Goal: Entertainment & Leisure: Consume media (video, audio)

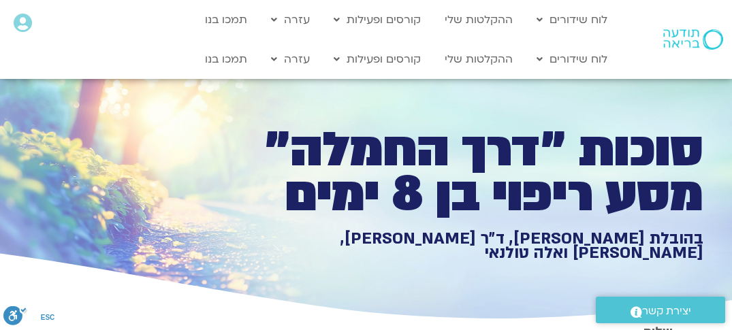
type input "1071.88"
type input "3128.933333"
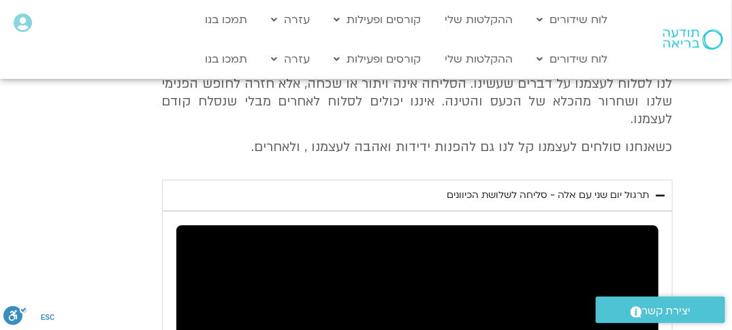
type input "1071.88"
type input "3128.933333"
type input "1071.88"
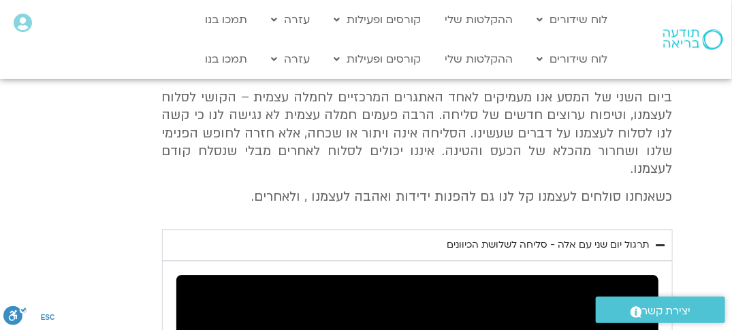
type input "3128.933333"
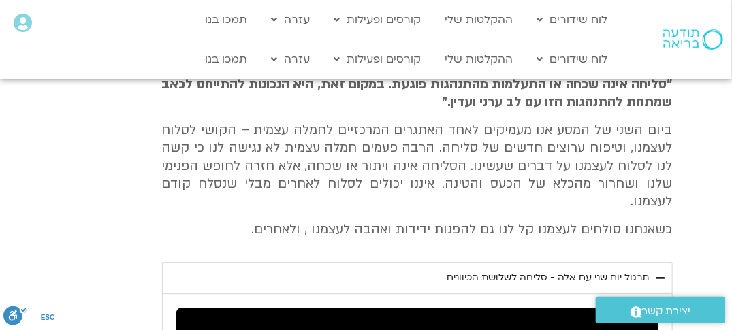
type input "1071.88"
type input "3128.933333"
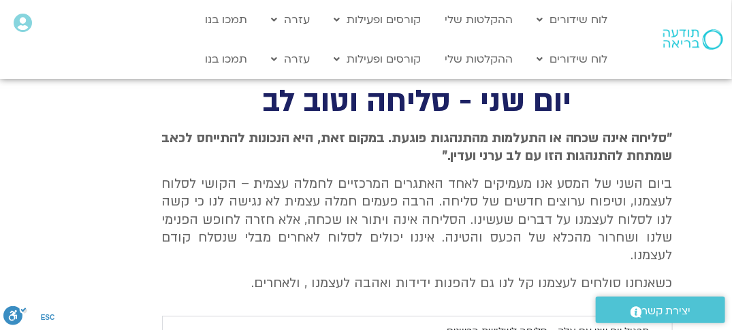
type input "1071.88"
type input "3128.933333"
type input "1071.88"
type input "3128.933333"
type input "1071.88"
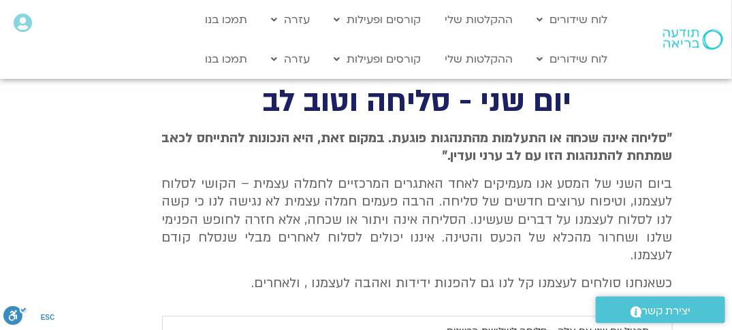
type input "3128.933333"
type input "1071.88"
type input "3128.933333"
type input "1071.88"
type input "3128.933333"
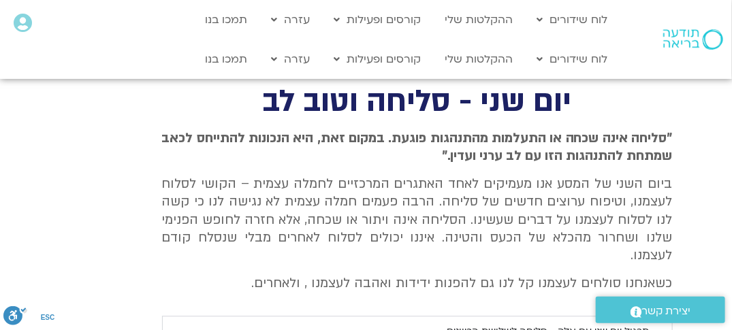
type input "1071.88"
type input "3128.933333"
type input "1071.88"
type input "3128.933333"
type input "1071.88"
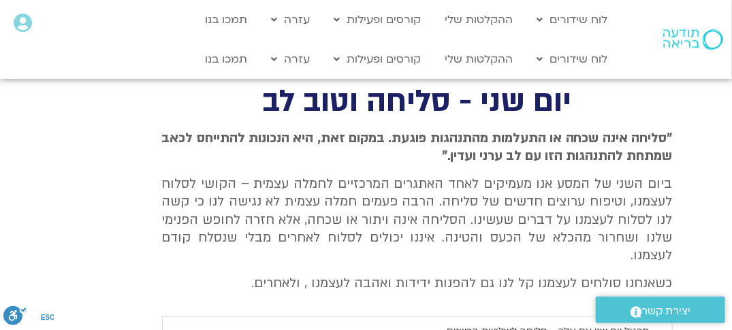
type input "3128.933333"
type input "1071.88"
type input "3128.933333"
type input "1071.88"
type input "3128.933333"
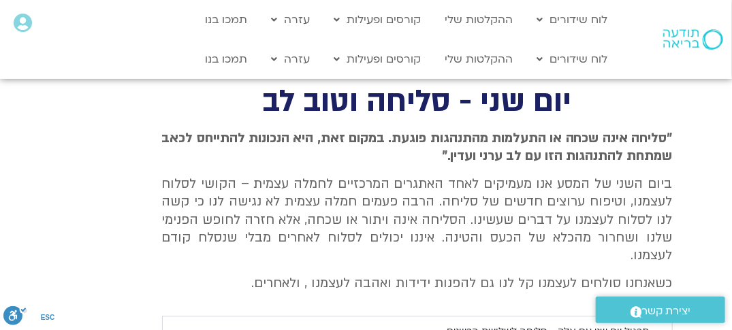
type input "1071.88"
type input "3128.933333"
type input "1071.88"
type input "3128.933333"
type input "1071.88"
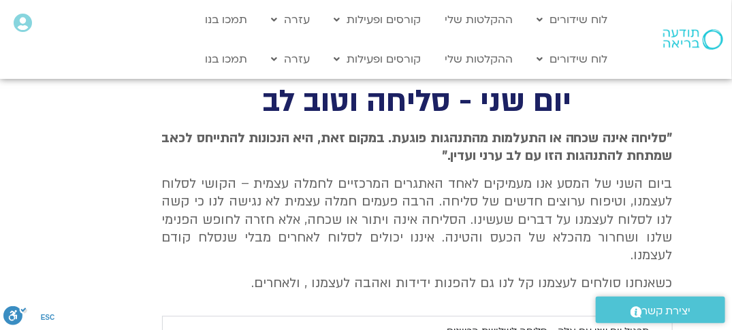
type input "3128.933333"
type input "1071.88"
type input "3128.933333"
type input "1071.88"
type input "3128.933333"
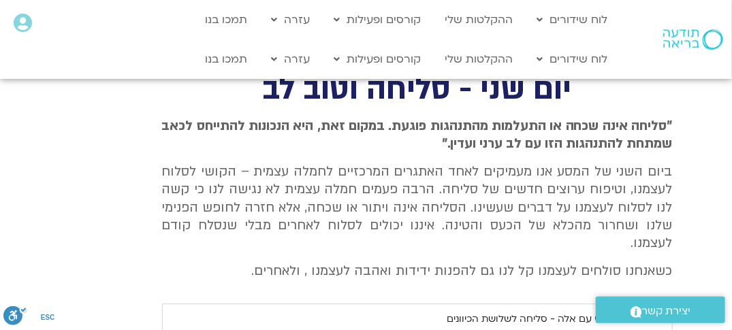
type input "1071.88"
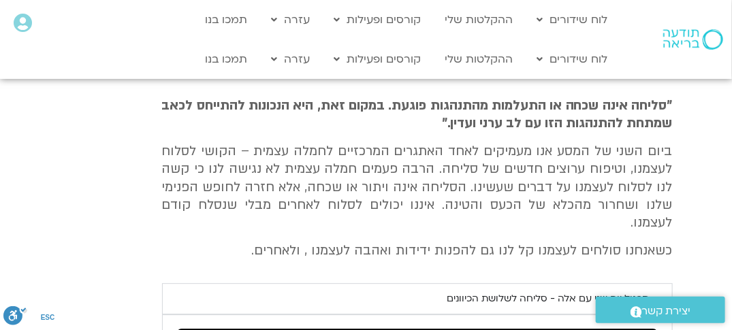
type input "3128.933333"
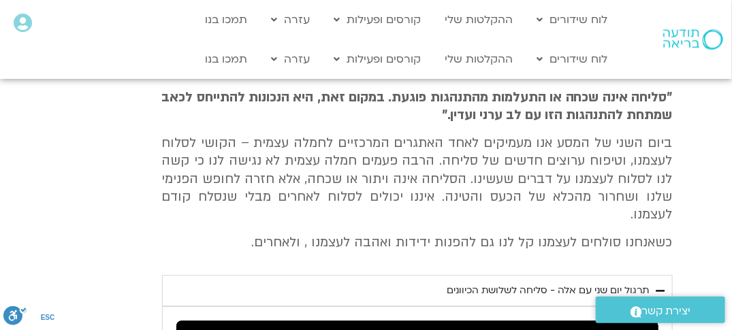
type input "1071.88"
type input "3128.933333"
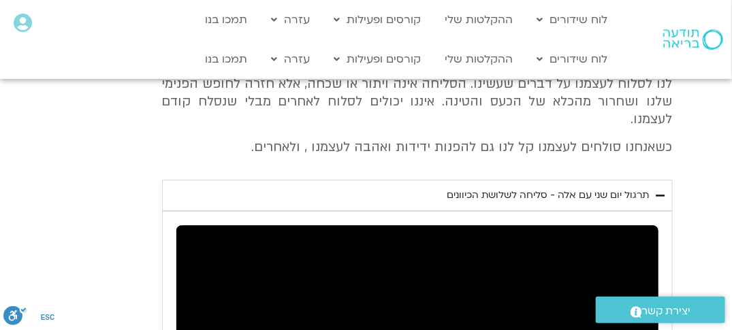
type input "1071.88"
type input "3128.933333"
type input "1071.88"
type input "3128.933333"
type input "1071.88"
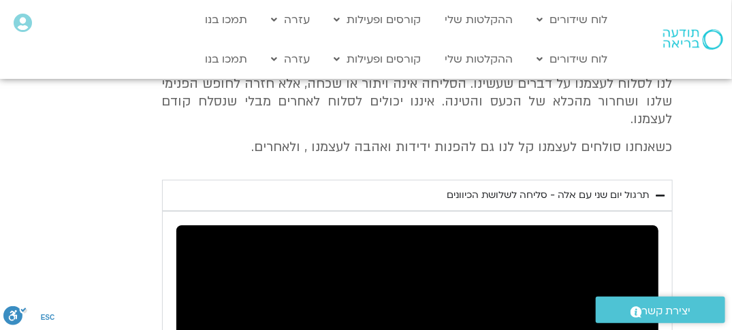
type input "3128.933333"
type input "1071.88"
type input "3128.933333"
type input "1071.88"
type input "3128.933333"
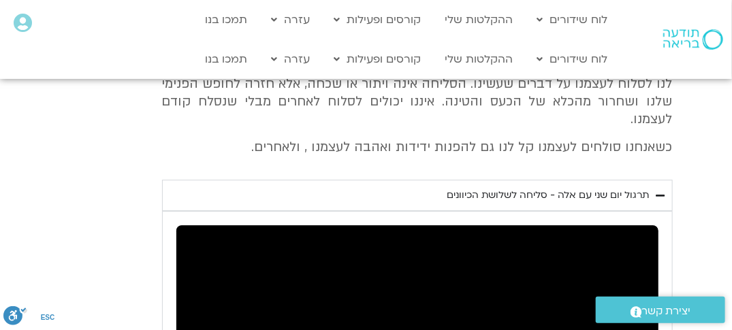
type input "1071.88"
type input "3128.933333"
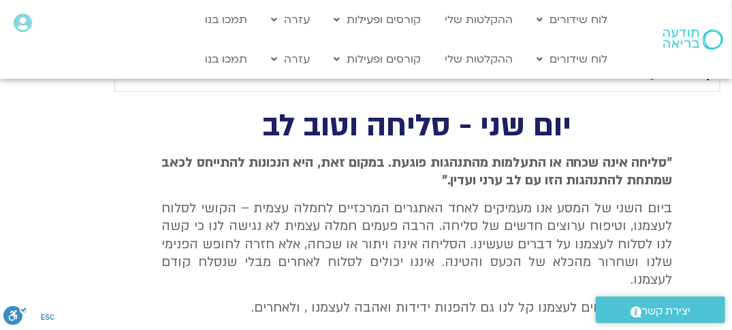
type input "1071.88"
type input "3128.933333"
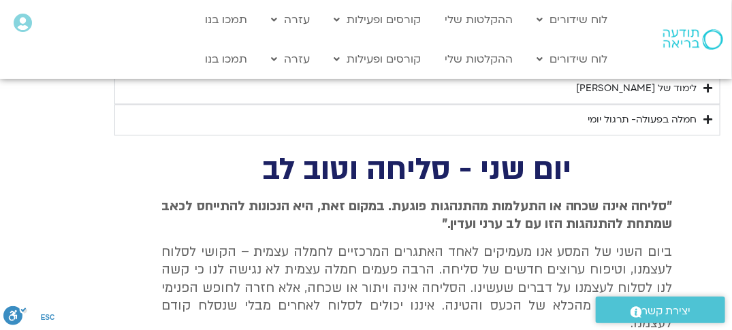
type input "1071.88"
type input "3128.933333"
type input "1071.88"
type input "3128.933333"
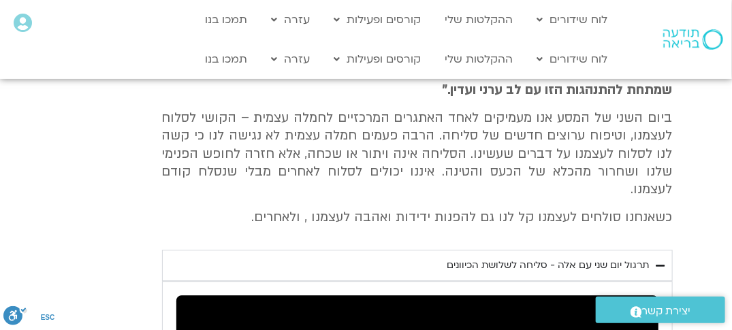
type input "1071.88"
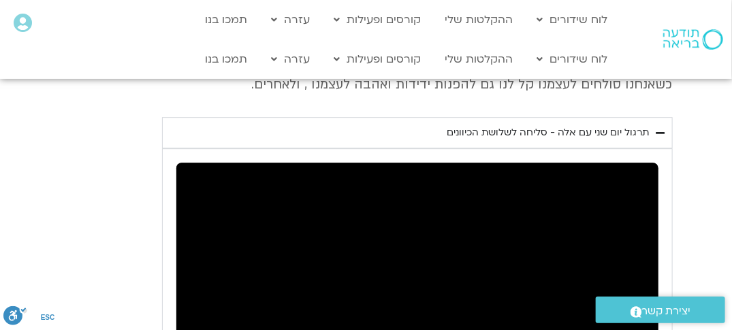
type input "3128.933333"
type input "1071.88"
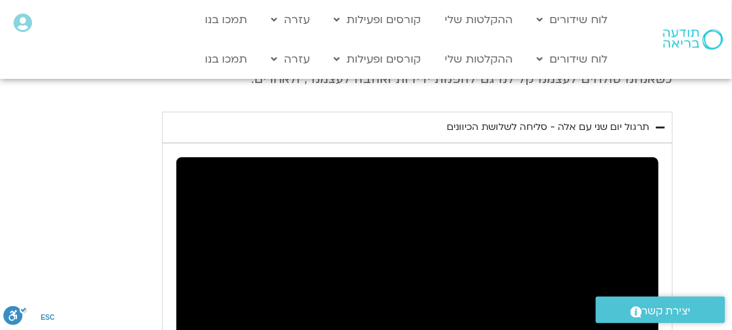
type input "3128.933333"
type input "1071.88"
type input "3128.933333"
type input "1071.88"
type input "3128.933333"
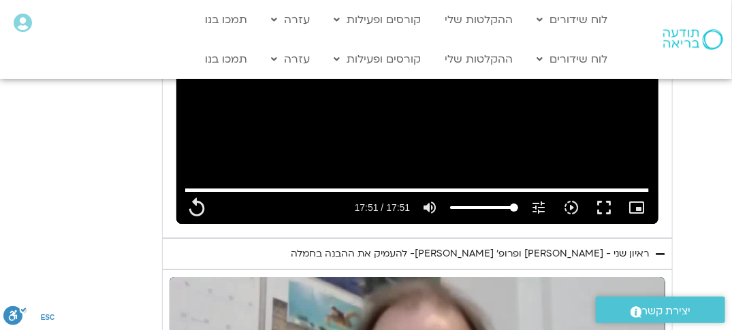
type input "1071.88"
type input "3128.933333"
type input "1071.88"
type input "3128.933333"
type input "1071.88"
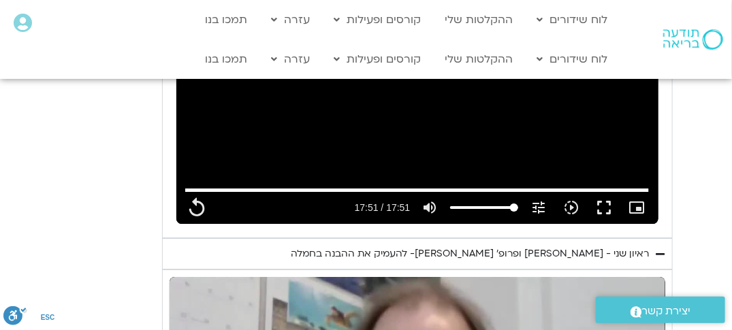
type input "3128.933333"
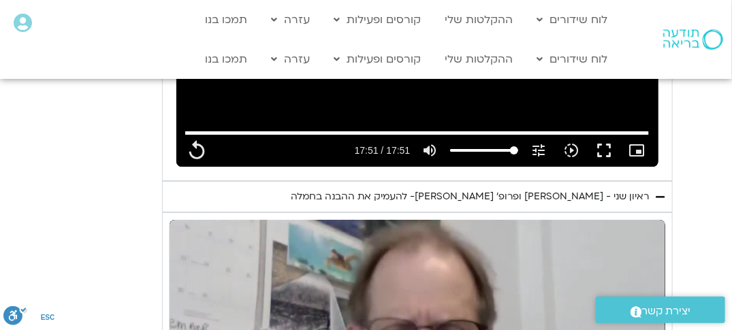
type input "1071.88"
type input "3128.933333"
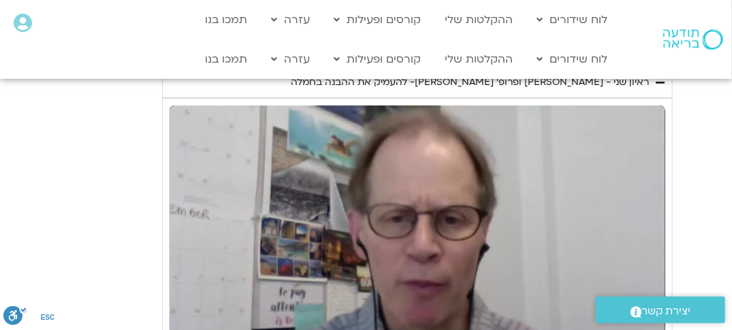
type input "1071.88"
type input "3128.933333"
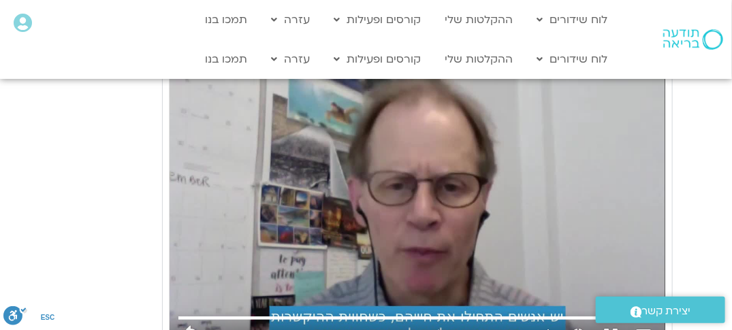
type input "1071.88"
type input "3128.933333"
type input "1071.88"
type input "3128.933333"
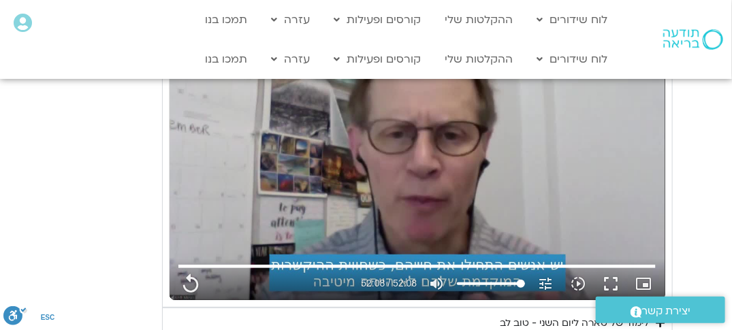
type input "1071.88"
type input "3128.933333"
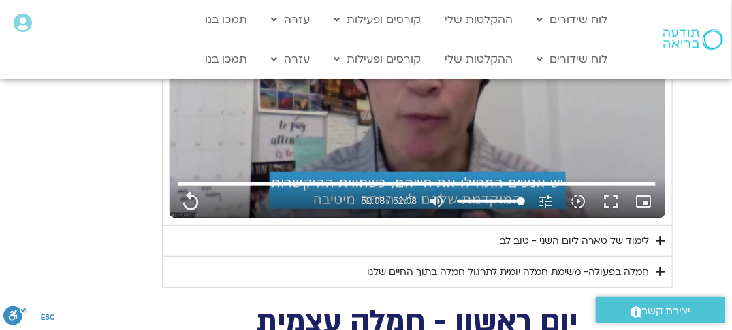
type input "1071.88"
type input "3128.933333"
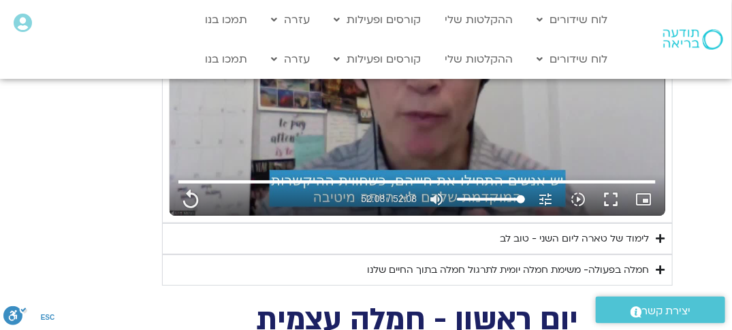
type input "1071.88"
type input "3128.933333"
type input "1071.88"
type input "3128.933333"
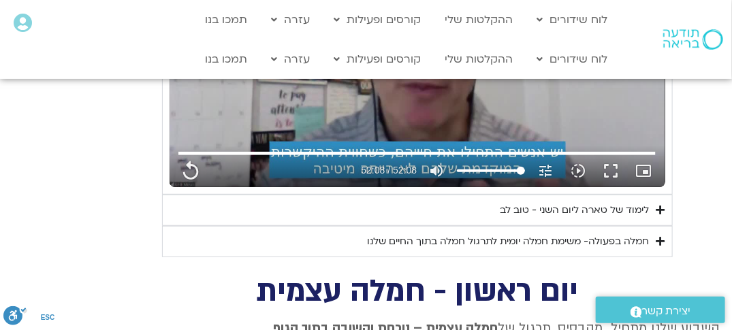
type input "1071.88"
type input "3128.933333"
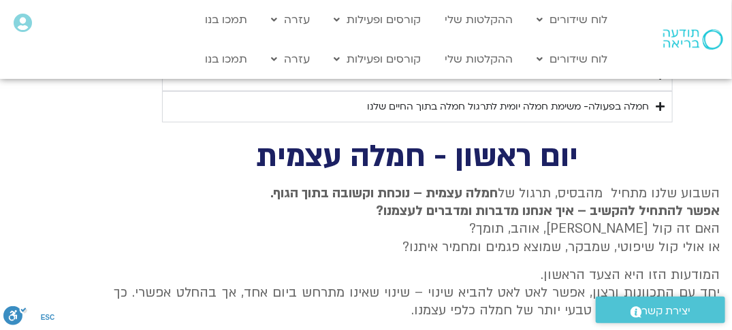
type input "1071.88"
type input "3128.933333"
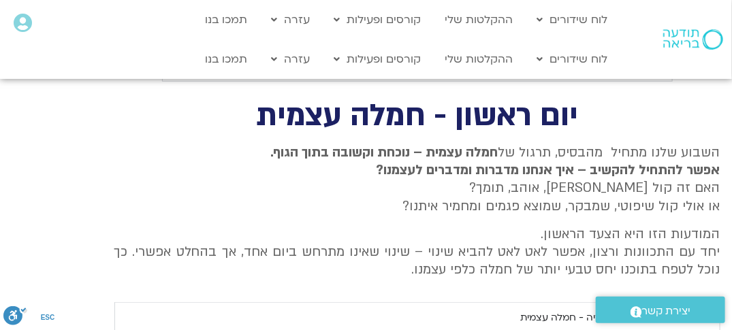
type input "1071.88"
type input "3128.933333"
type input "1071.88"
type input "3128.933333"
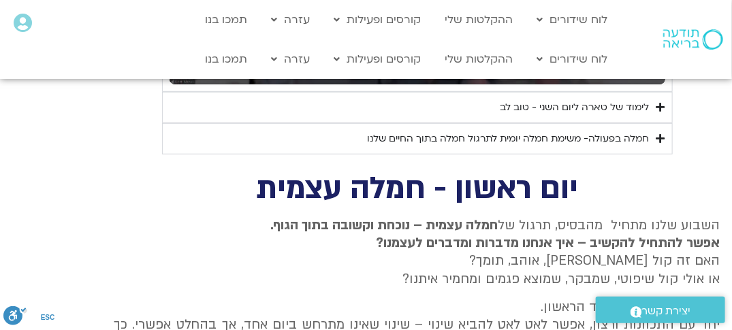
type input "1071.88"
type input "3128.933333"
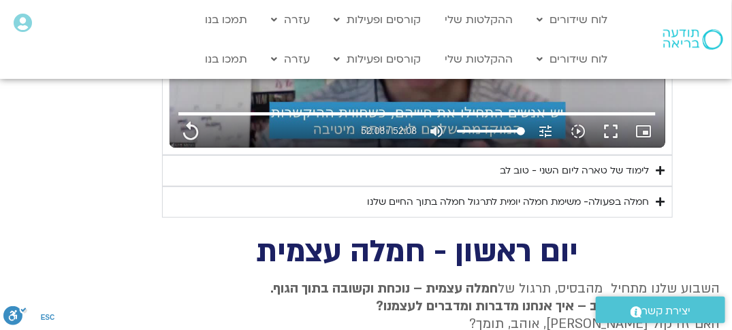
type input "1071.88"
type input "3128.933333"
type input "1071.88"
type input "3128.933333"
type input "1071.88"
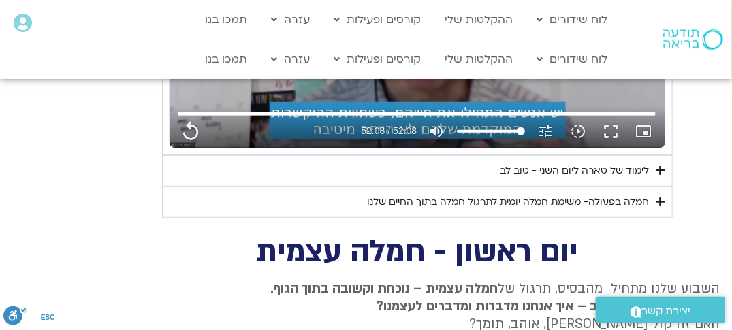
type input "3128.933333"
type input "1071.88"
type input "3128.933333"
type input "1071.88"
type input "3128.933333"
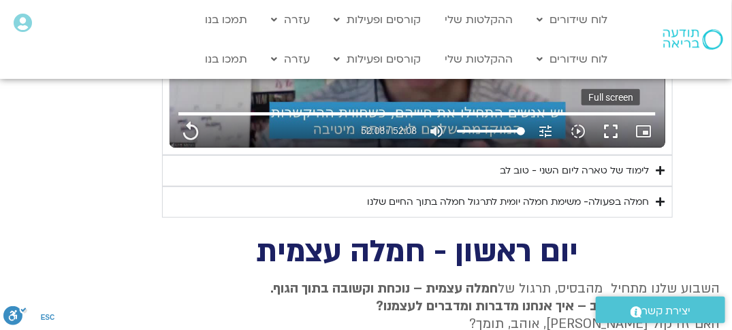
type input "1071.88"
type input "3128.933333"
type input "1071.88"
type input "3128.933333"
type input "1071.88"
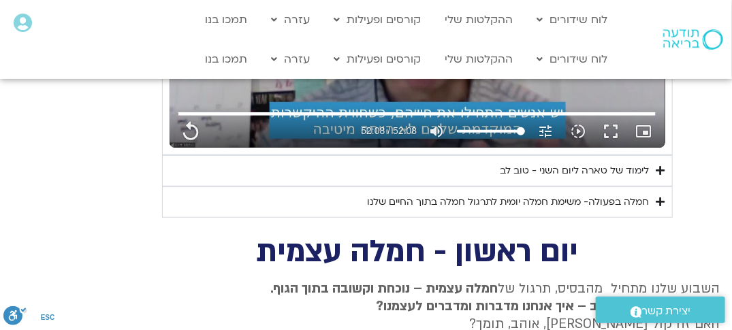
type input "3128.933333"
type input "1071.88"
type input "3128.933333"
type input "1071.88"
type input "3128.933333"
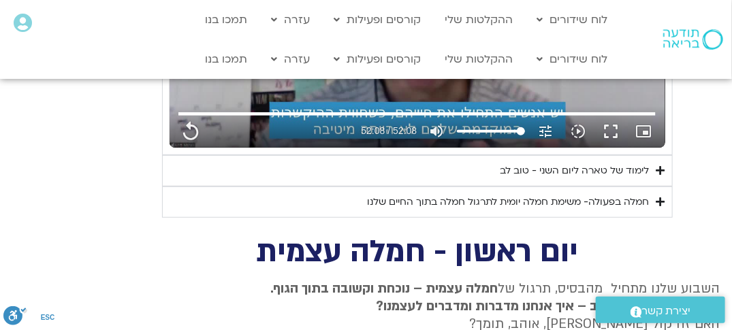
type input "1071.88"
type input "3128.933333"
type input "1071.88"
type input "3128.933333"
type input "1071.88"
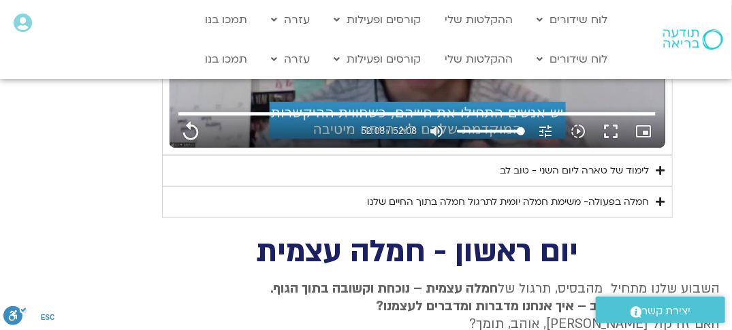
type input "3128.933333"
type input "1071.88"
type input "3128.933333"
type input "1071.88"
type input "3128.933333"
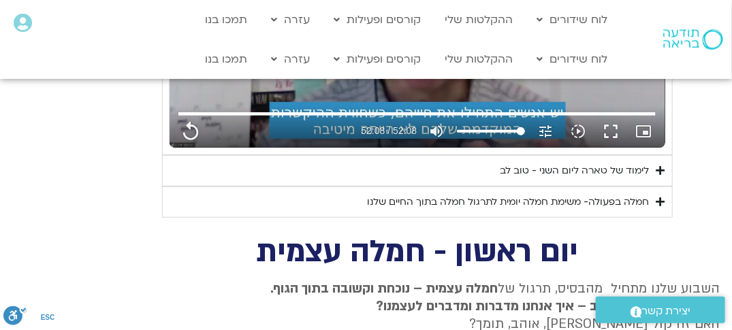
type input "1071.88"
type input "3128.933333"
type input "1071.88"
type input "3128.933333"
type input "1071.88"
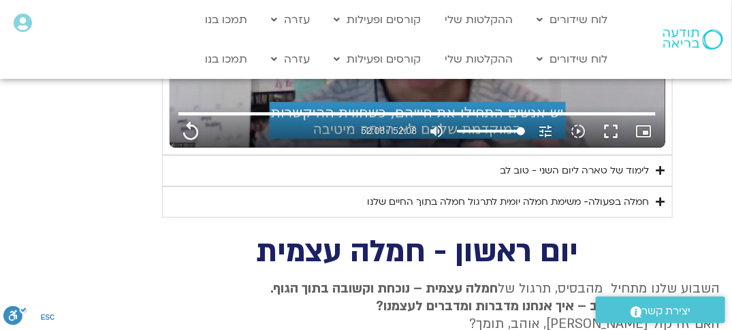
type input "3128.933333"
type input "1071.88"
type input "3128.933333"
type input "1071.88"
type input "3128.933333"
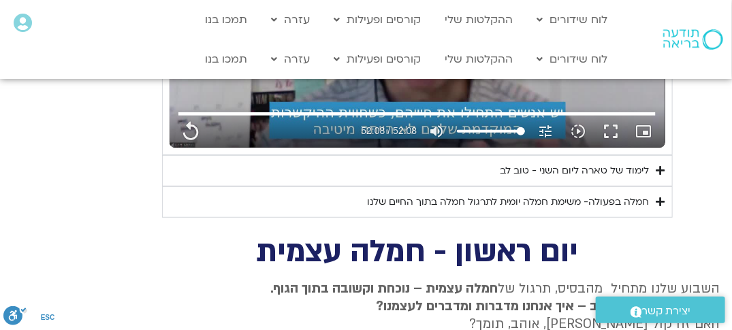
type input "1071.88"
type input "3128.933333"
type input "1071.88"
type input "3128.933333"
type input "1071.88"
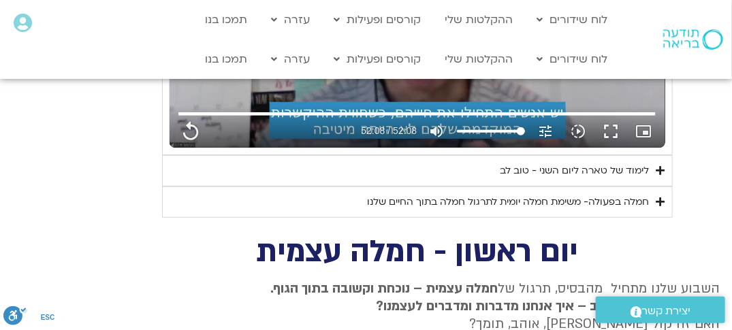
type input "3128.933333"
type input "1071.88"
type input "3128.933333"
type input "1071.88"
type input "3128.933333"
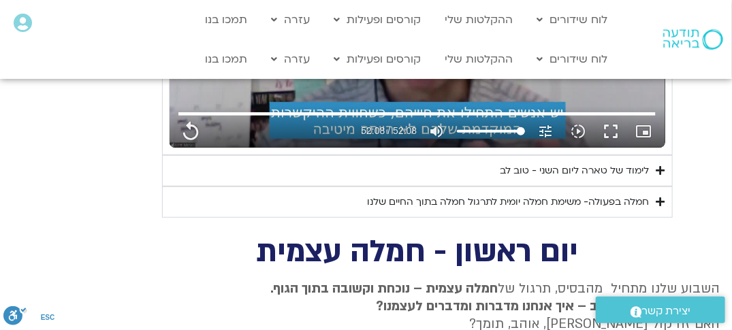
type input "1071.88"
type input "3128.933333"
type input "1071.88"
type input "3128.933333"
type input "1071.88"
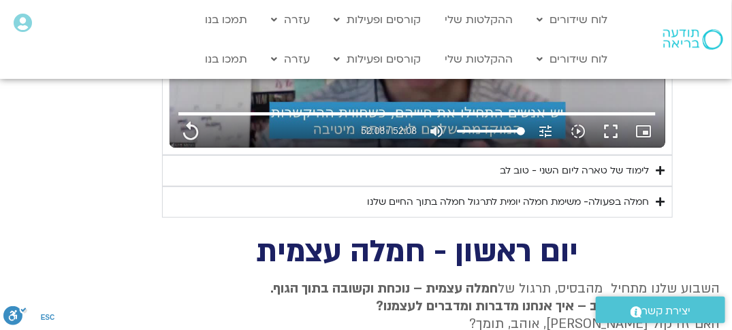
type input "3128.933333"
type input "1071.88"
type input "3128.933333"
type input "1071.88"
type input "3128.933333"
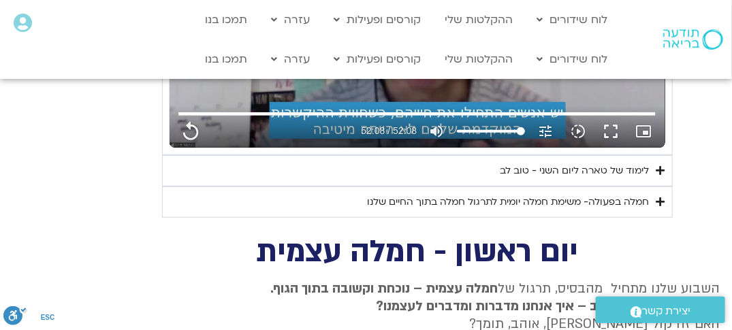
type input "1071.88"
type input "3128.933333"
type input "1071.88"
type input "3128.933333"
type input "1071.88"
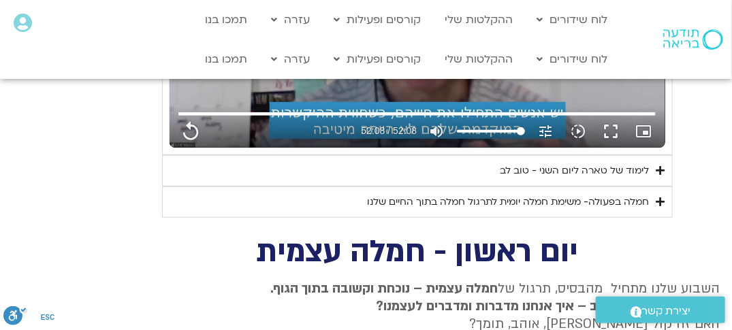
type input "3128.933333"
type input "1071.88"
type input "3128.933333"
type input "1071.88"
type input "3128.933333"
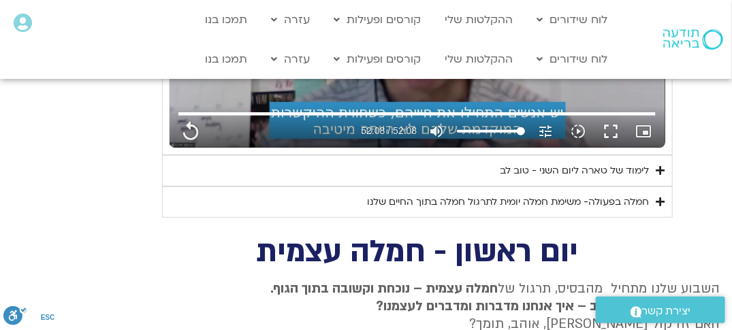
type input "1071.88"
type input "3128.933333"
type input "1071.88"
type input "3128.933333"
type input "1071.88"
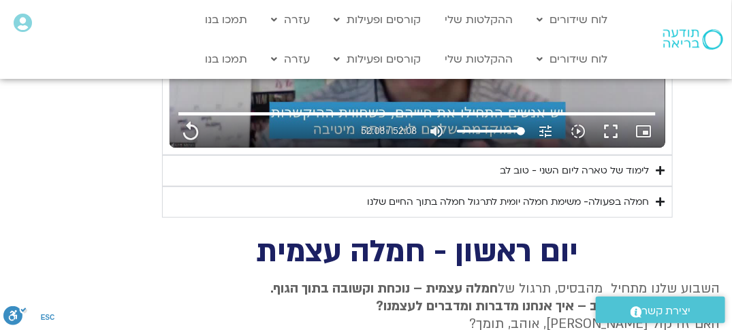
type input "3128.933333"
type input "1071.88"
type input "3128.933333"
type input "1071.88"
type input "3128.933333"
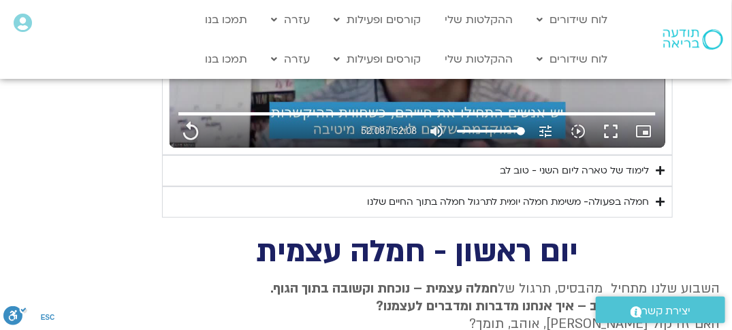
type input "1071.88"
type input "3128.933333"
type input "1071.88"
type input "3128.933333"
type input "1071.88"
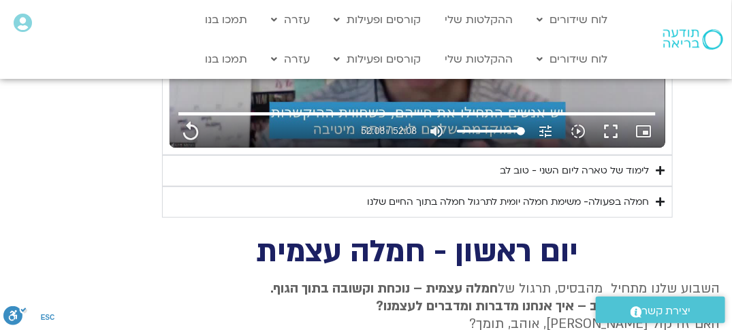
type input "3128.933333"
click at [661, 165] on icon "Accordion. Open links with Enter or Space, close with Escape, and navigate with…" at bounding box center [660, 170] width 9 height 10
type input "1071.88"
type input "3128.933333"
type input "1071.88"
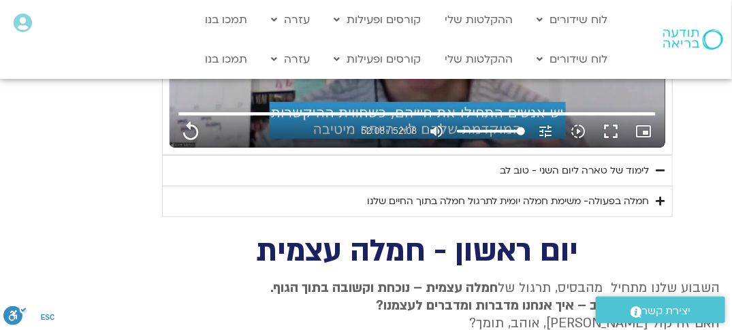
type input "3128.933333"
type input "1071.88"
type input "3128.933333"
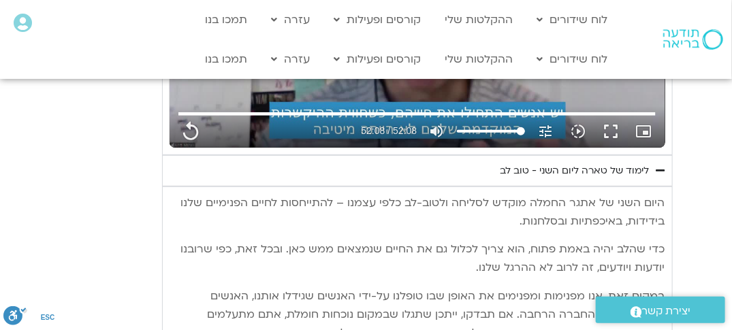
type input "1071.88"
type input "3128.933333"
type input "1071.88"
type input "3128.933333"
type input "1071.88"
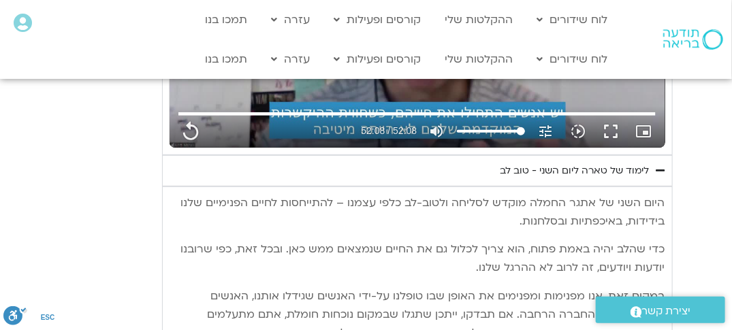
type input "3128.933333"
type input "1071.88"
type input "3128.933333"
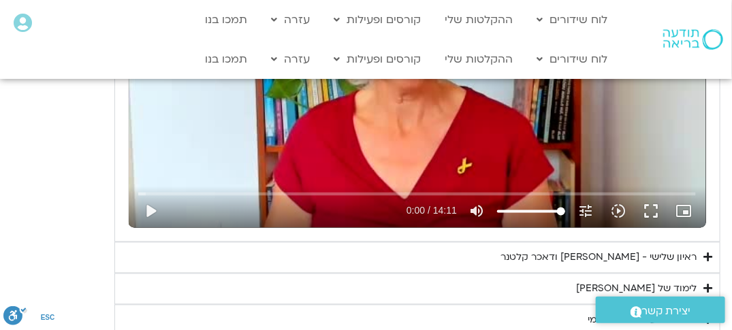
scroll to position [887, 0]
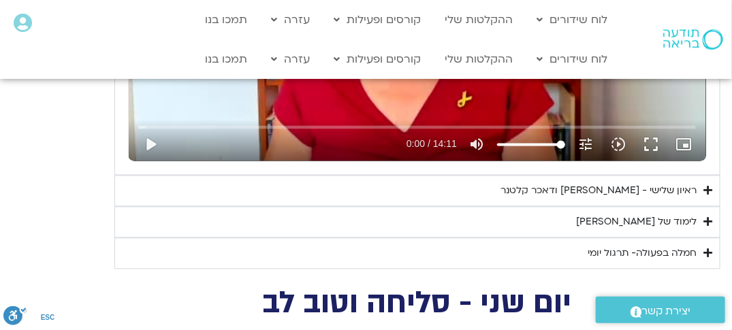
click at [708, 188] on icon "Accordion. Open links with Enter or Space, close with Escape, and navigate with…" at bounding box center [708, 190] width 9 height 10
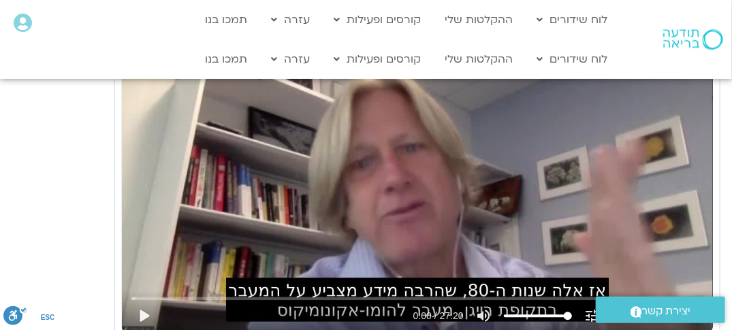
scroll to position [1091, 0]
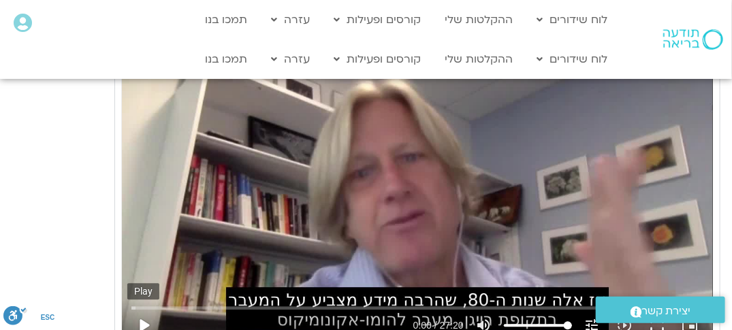
click at [139, 323] on button "play_arrow" at bounding box center [143, 325] width 33 height 33
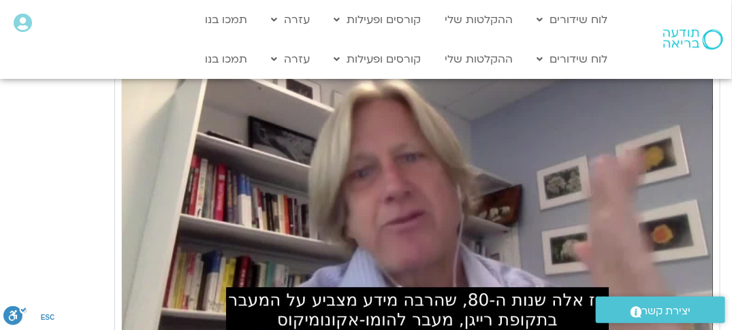
drag, startPoint x: 684, startPoint y: 304, endPoint x: 725, endPoint y: 206, distance: 106.8
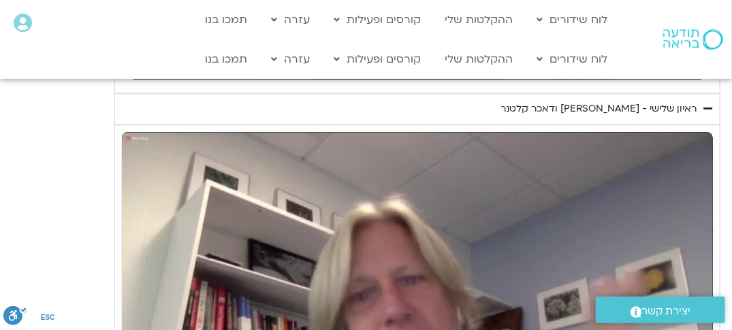
scroll to position [964, 0]
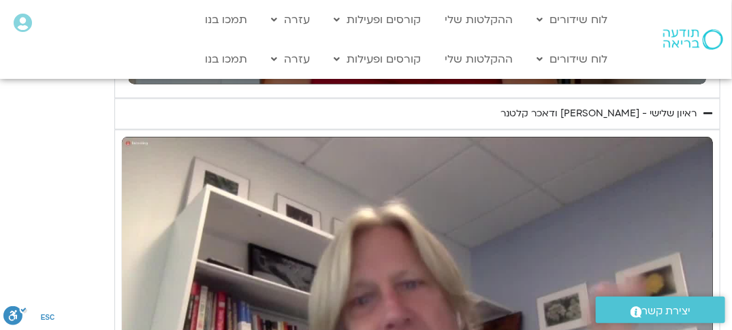
click at [17, 20] on icon at bounding box center [23, 23] width 18 height 19
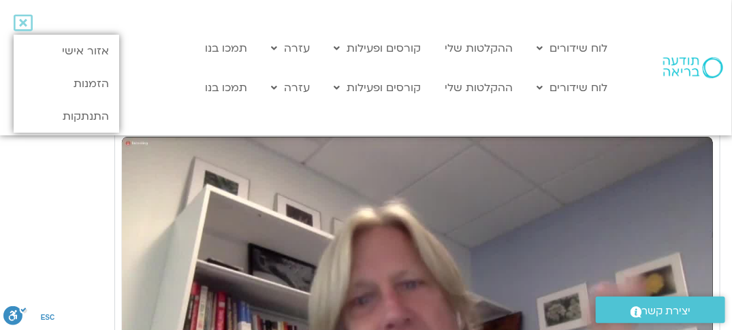
click at [17, 20] on icon at bounding box center [23, 23] width 19 height 19
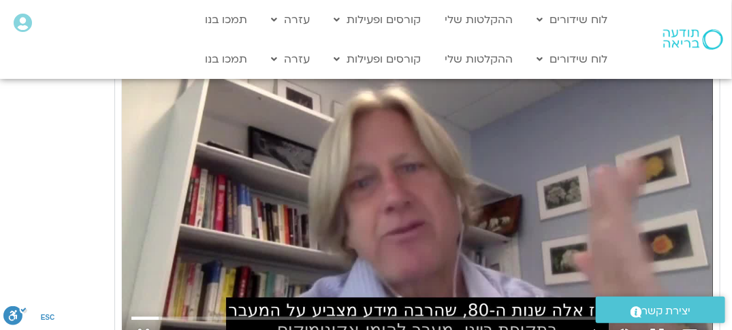
scroll to position [1100, 0]
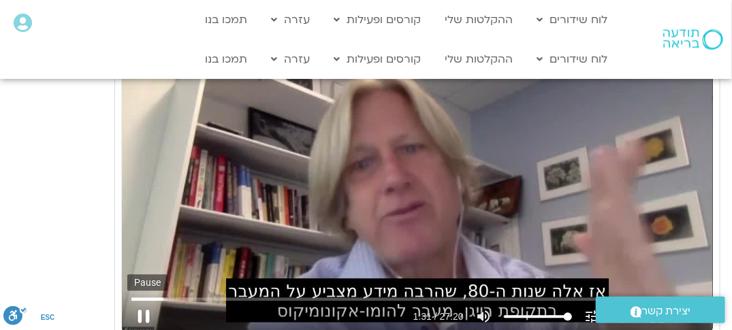
click at [142, 316] on button "pause" at bounding box center [143, 316] width 33 height 33
click at [142, 315] on button "play_arrow" at bounding box center [143, 316] width 33 height 33
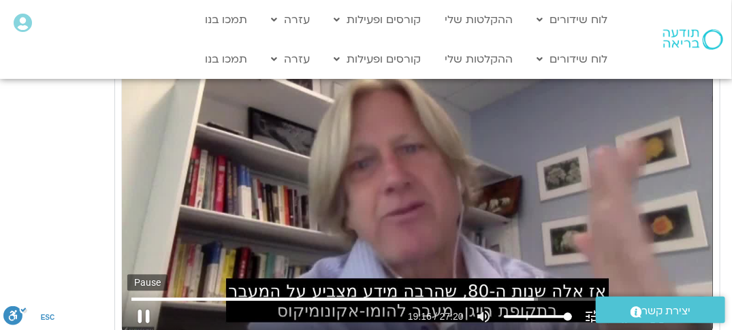
click at [142, 316] on button "pause" at bounding box center [143, 316] width 33 height 33
click at [146, 318] on button "play_arrow" at bounding box center [143, 316] width 33 height 33
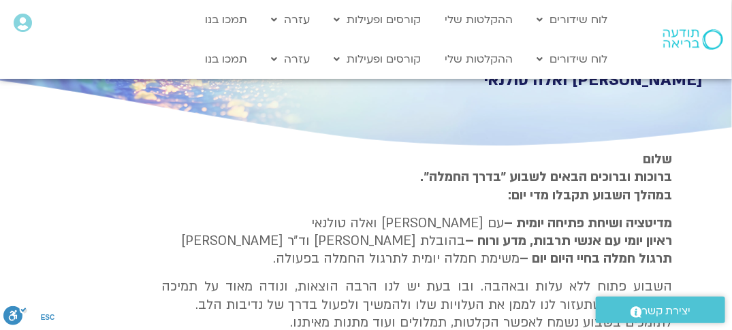
scroll to position [216, 0]
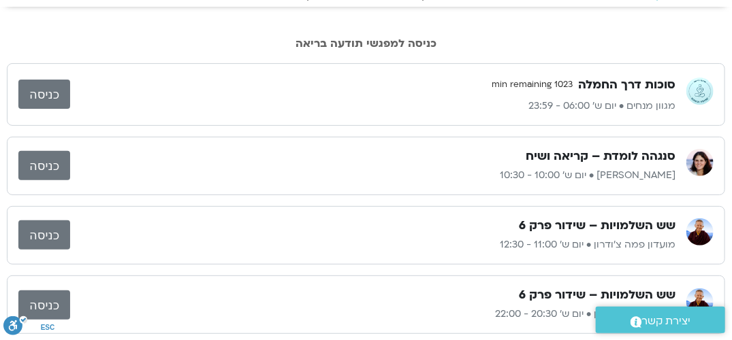
click at [57, 92] on link "כניסה" at bounding box center [44, 94] width 52 height 29
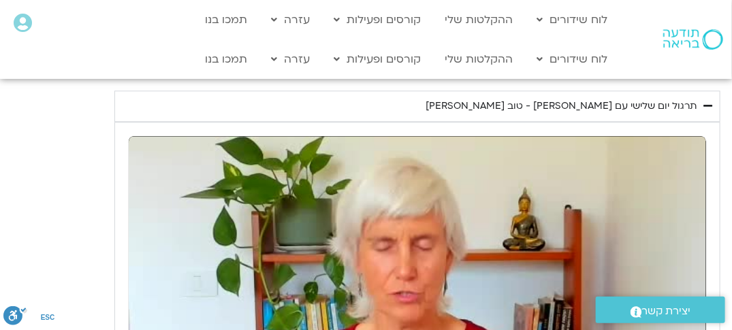
scroll to position [1125, 0]
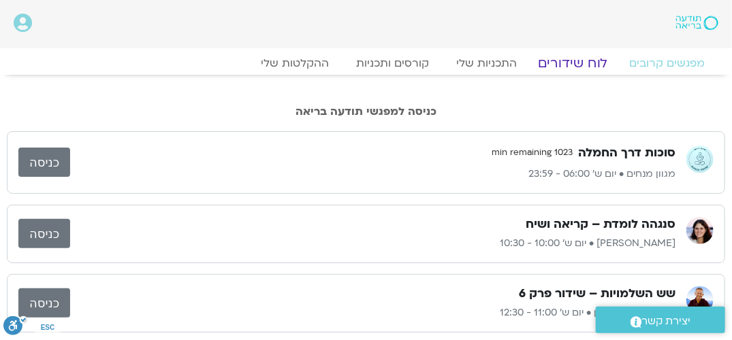
click at [571, 62] on link "לוח שידורים" at bounding box center [573, 63] width 102 height 16
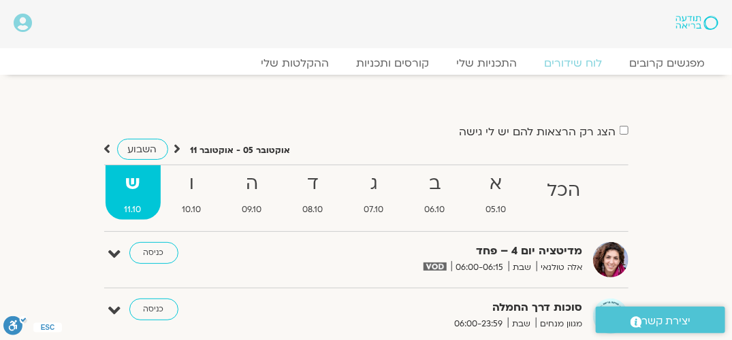
click at [502, 261] on span "06:00-06:15" at bounding box center [479, 268] width 57 height 14
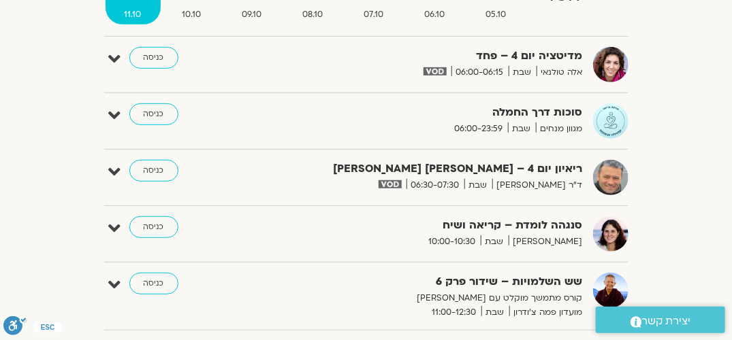
scroll to position [204, 0]
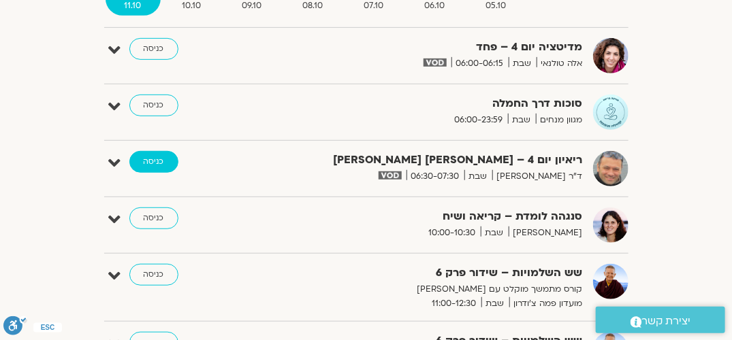
click at [159, 161] on link "כניסה" at bounding box center [153, 162] width 49 height 22
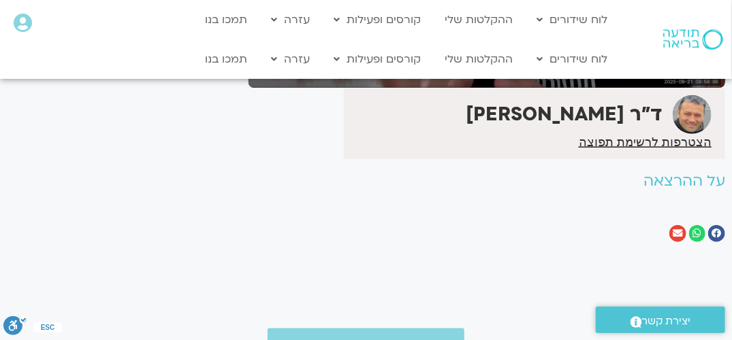
scroll to position [340, 0]
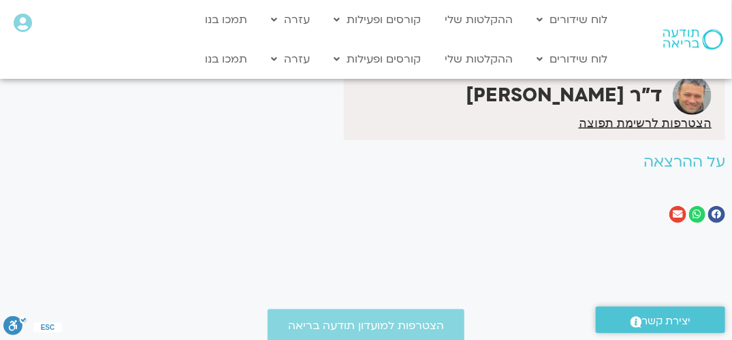
click at [697, 159] on h2 "על ההרצאה" at bounding box center [486, 162] width 476 height 17
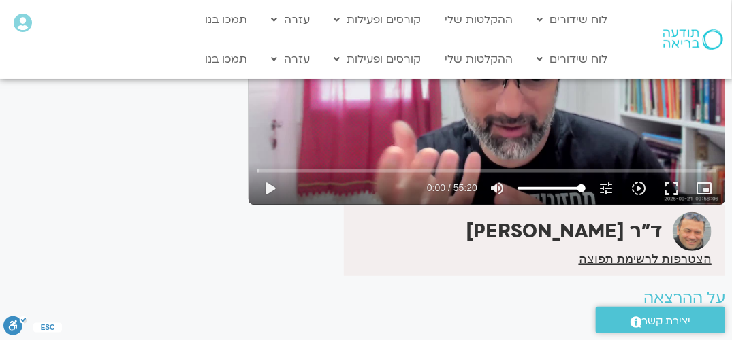
scroll to position [272, 0]
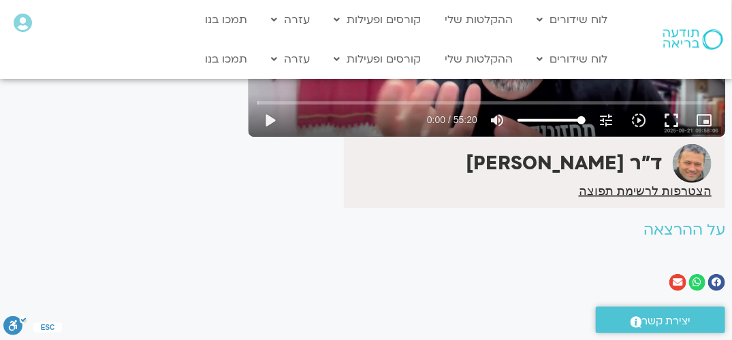
click at [702, 229] on h2 "על ההרצאה" at bounding box center [486, 230] width 476 height 17
click at [528, 258] on div "לספריית ה-VOD להקלטות שלי ריאיון יום 4 – [PERSON_NAME] ודניאלה ספקטור ד"ר [PERS…" at bounding box center [487, 45] width 490 height 533
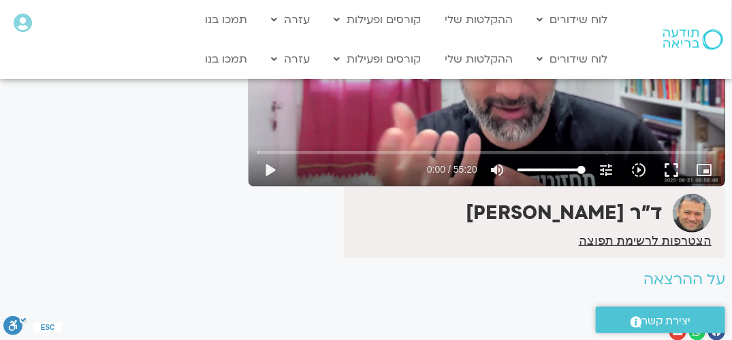
scroll to position [204, 0]
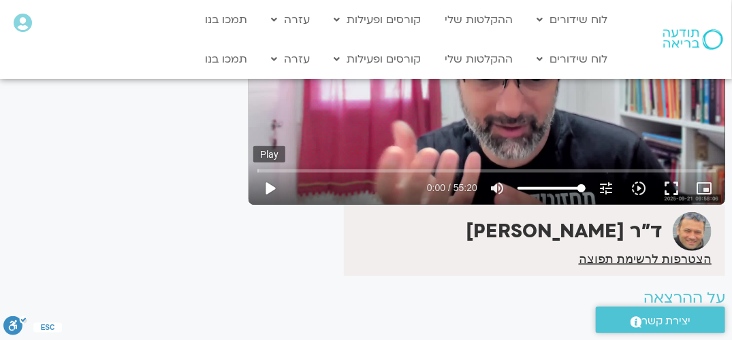
click at [268, 189] on button "play_arrow" at bounding box center [269, 188] width 33 height 33
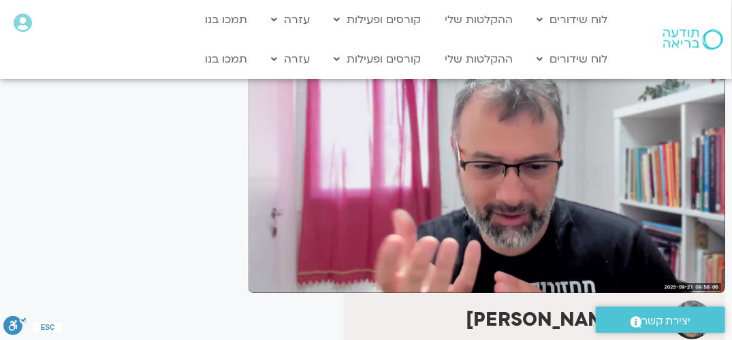
scroll to position [68, 0]
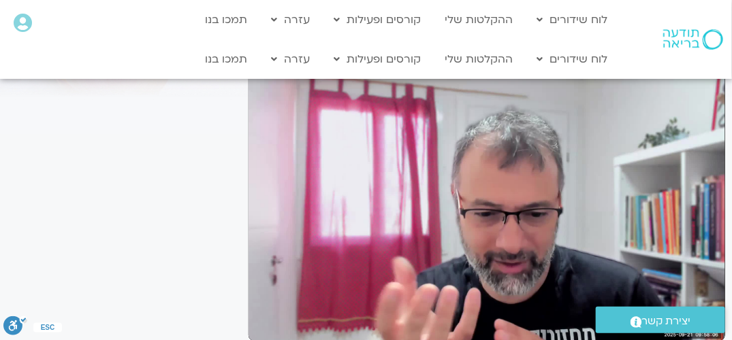
click at [108, 223] on div "It seems we can't find what you're looking for. It seems we can't find what you…" at bounding box center [121, 263] width 242 height 506
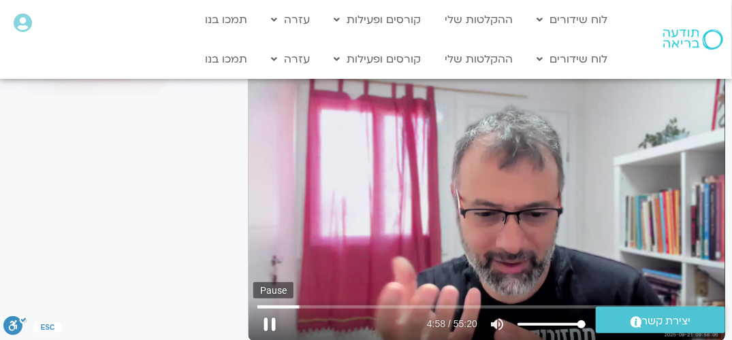
click at [267, 325] on button "pause" at bounding box center [269, 324] width 33 height 33
type input "298.372836"
